Goal: Find specific page/section: Find specific page/section

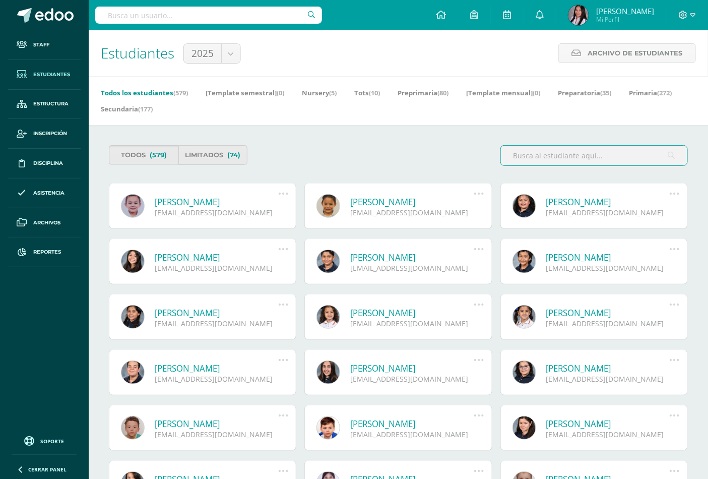
click at [213, 15] on input "text" at bounding box center [208, 15] width 227 height 17
type input "gilma"
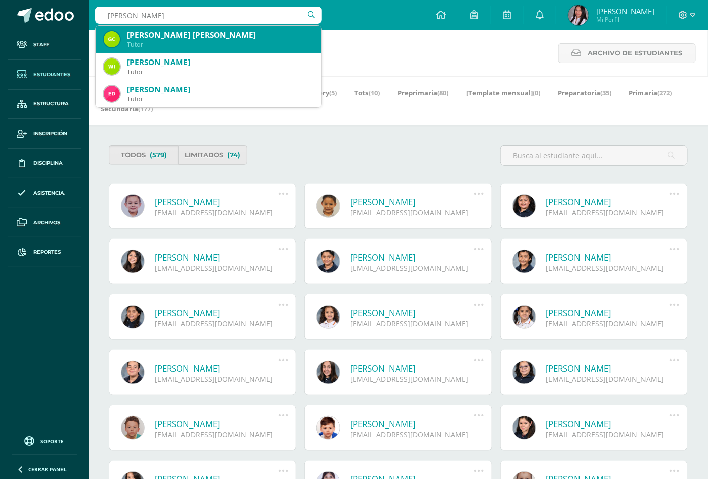
click at [227, 45] on div "Tutor" at bounding box center [220, 44] width 186 height 9
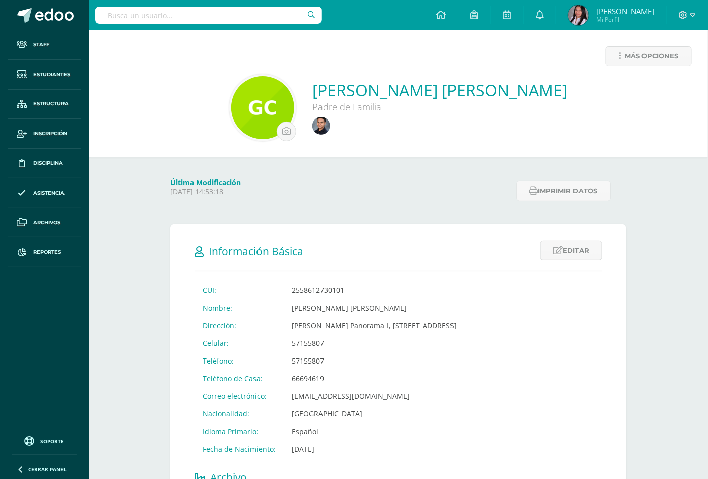
click at [244, 12] on input "text" at bounding box center [208, 15] width 227 height 17
type input "adrian sole"
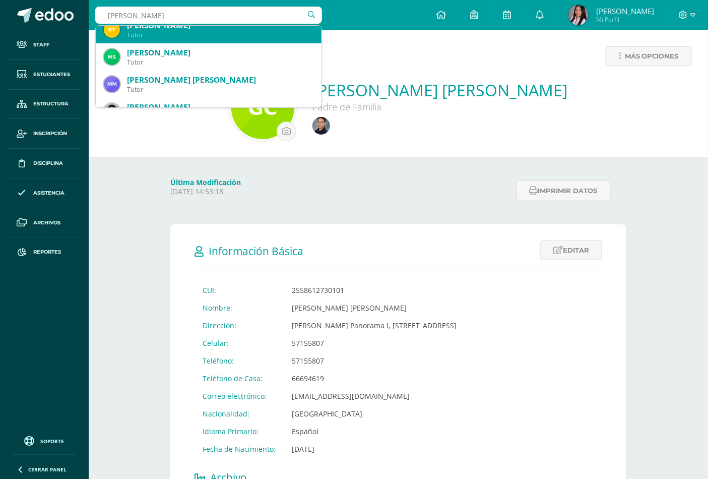
scroll to position [56, 0]
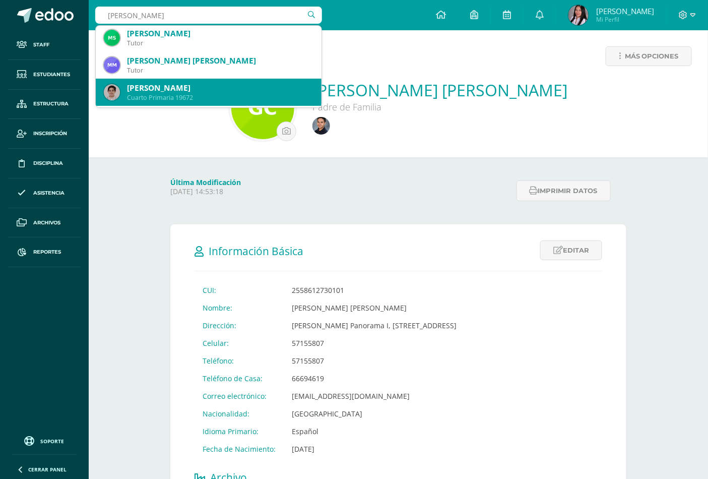
click at [209, 92] on div "[PERSON_NAME]" at bounding box center [220, 88] width 186 height 11
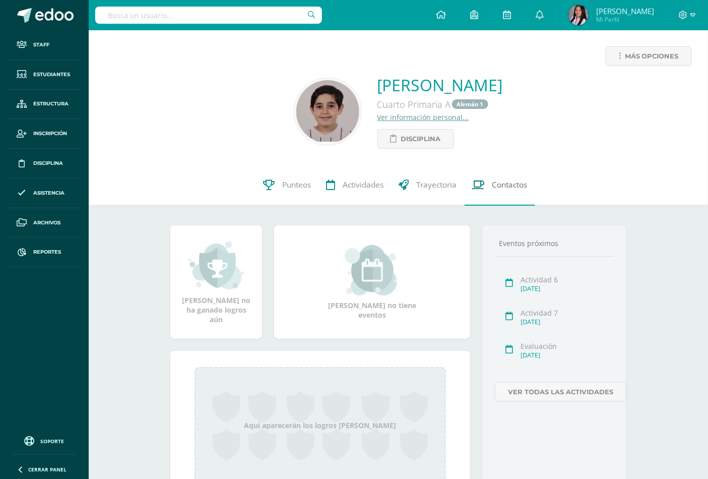
click at [507, 187] on span "Contactos" at bounding box center [509, 185] width 35 height 11
